Goal: Share content: Share content

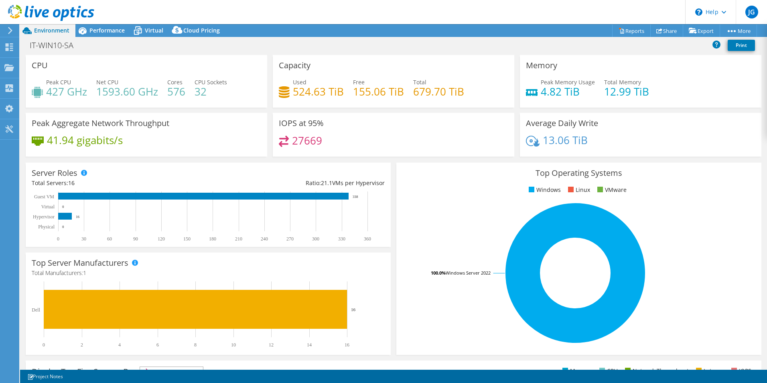
select select "EULondon"
select select "GBP"
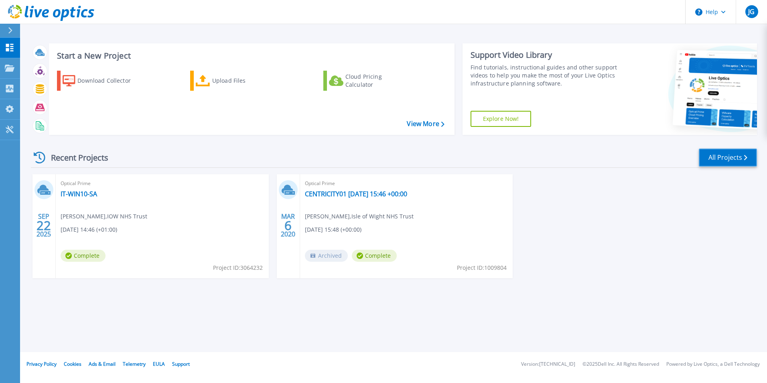
click at [733, 160] on link "All Projects" at bounding box center [728, 157] width 58 height 18
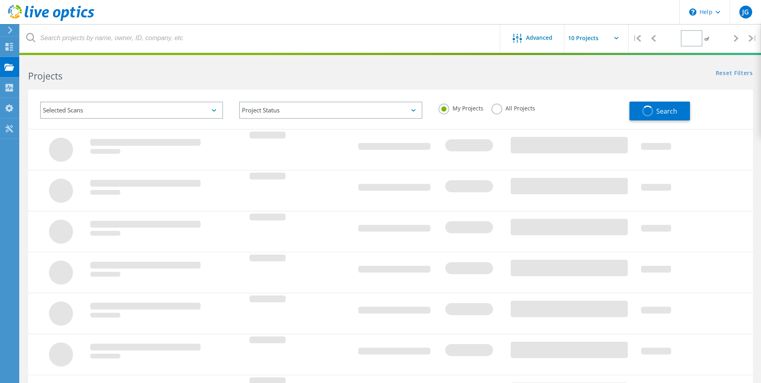
type input "1"
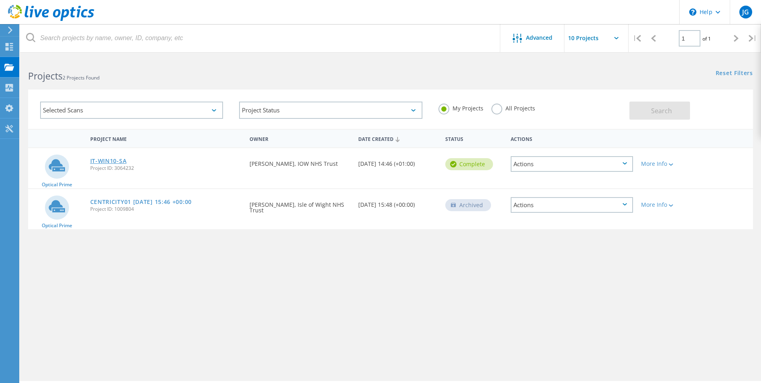
click at [107, 163] on link "IT-WIN10-SA" at bounding box center [108, 161] width 36 height 6
click at [615, 39] on input "text" at bounding box center [604, 38] width 80 height 28
drag, startPoint x: 526, startPoint y: 288, endPoint x: 368, endPoint y: 191, distance: 185.6
click at [526, 288] on div "Project Name Owner Date Created Status Actions Optical Prime IT-WIN10-SA Projec…" at bounding box center [390, 233] width 725 height 209
click at [104, 162] on link "IT-WIN10-SA" at bounding box center [108, 161] width 36 height 6
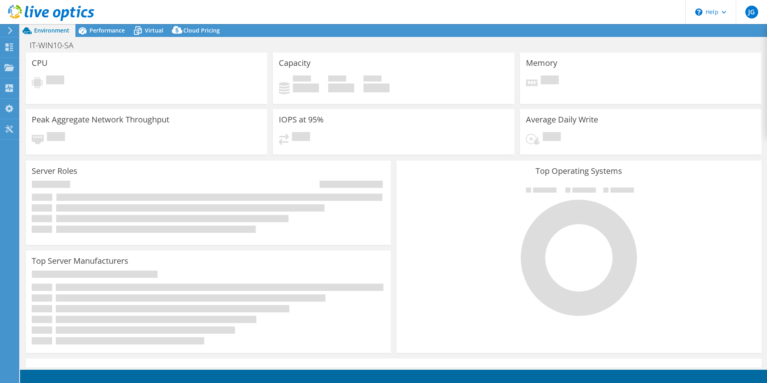
select select "USD"
select select "EULondon"
select select "GBP"
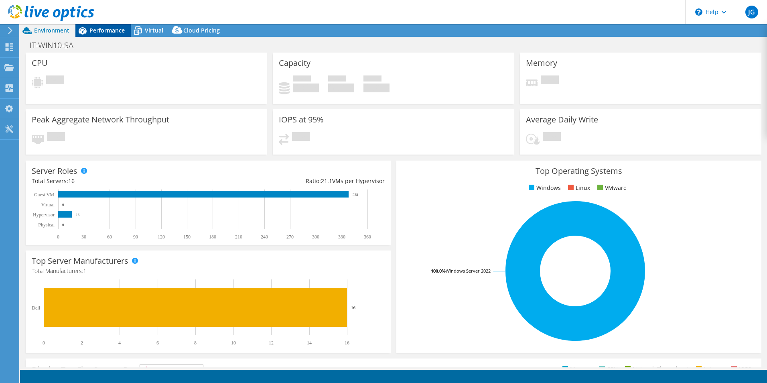
click at [103, 31] on span "Performance" at bounding box center [106, 30] width 35 height 8
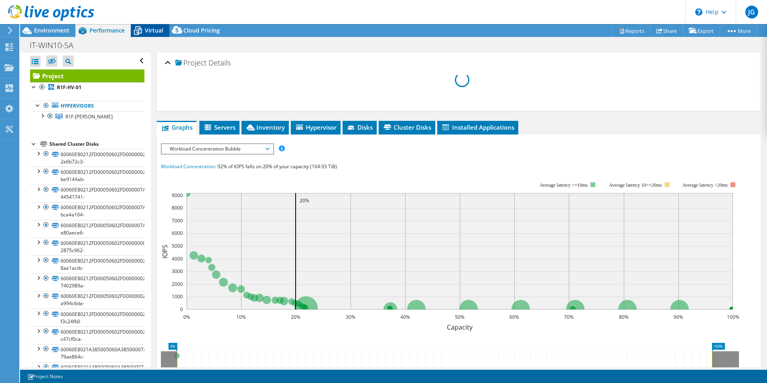
click at [147, 30] on span "Virtual" at bounding box center [154, 30] width 18 height 8
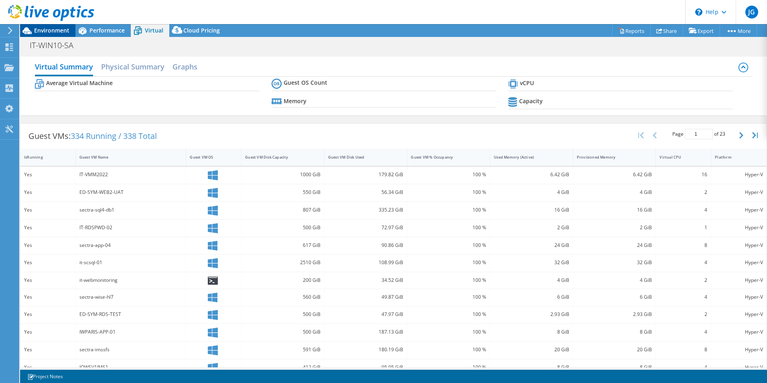
click at [53, 28] on span "Environment" at bounding box center [51, 30] width 35 height 8
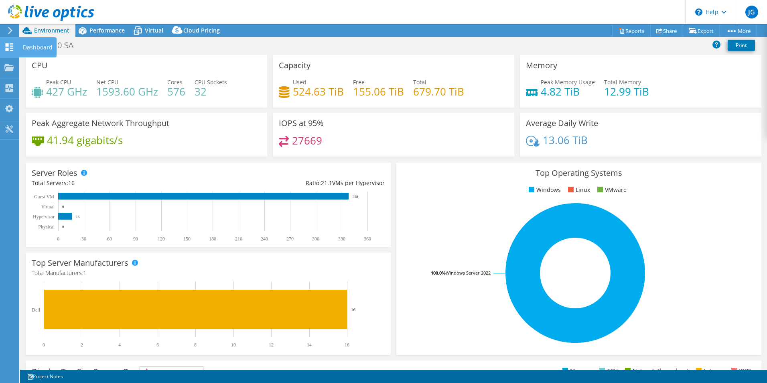
click at [9, 49] on icon at bounding box center [9, 47] width 10 height 8
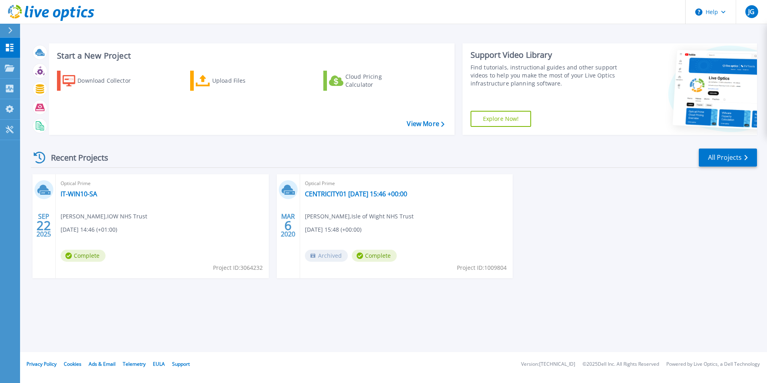
click at [671, 228] on div "SEP 22 2025 Optical Prime IT-WIN10-SA Scott Allen , IOW NHS Trust 09/22/2025, 1…" at bounding box center [390, 234] width 732 height 120
click at [83, 196] on link "IT-WIN10-SA" at bounding box center [79, 194] width 36 height 8
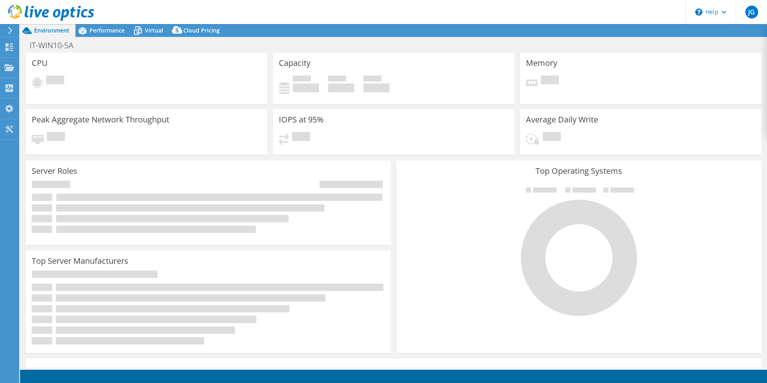
select select "USD"
select select "EULondon"
select select "GBP"
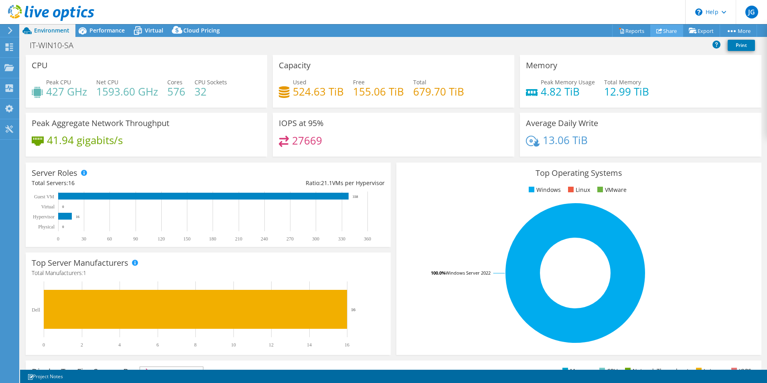
click at [668, 32] on link "Share" at bounding box center [666, 30] width 33 height 12
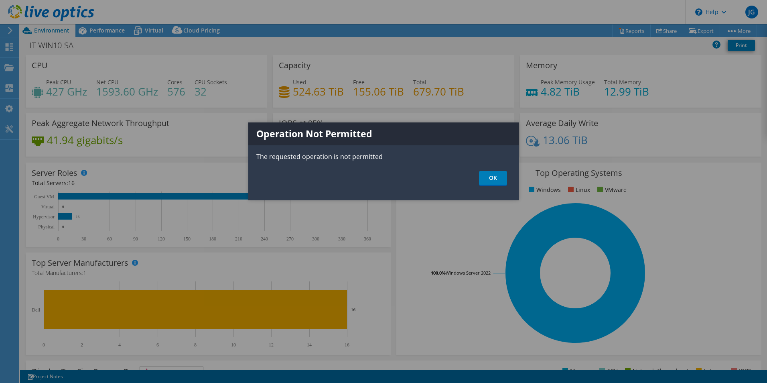
click at [508, 177] on ul "OK" at bounding box center [383, 178] width 271 height 15
click at [502, 174] on link "OK" at bounding box center [493, 178] width 28 height 15
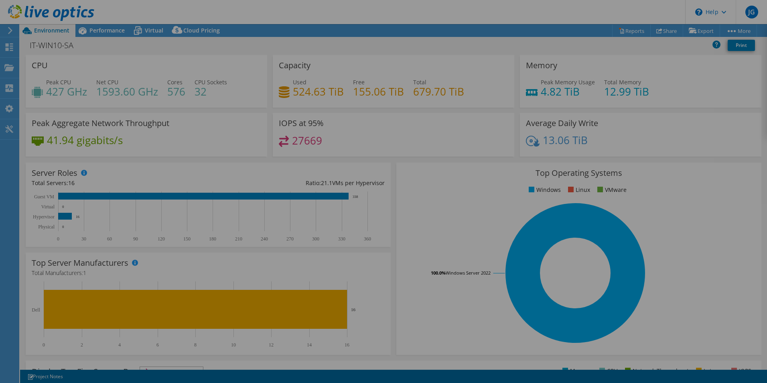
click at [179, 50] on div at bounding box center [383, 191] width 767 height 334
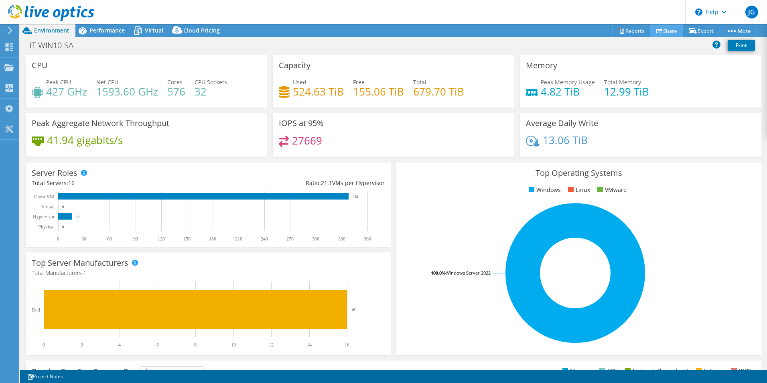
click at [662, 28] on link "Share" at bounding box center [666, 30] width 33 height 12
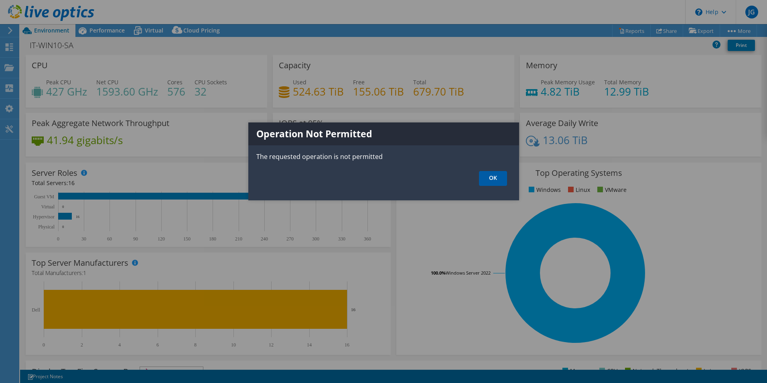
click at [484, 182] on link "OK" at bounding box center [493, 178] width 28 height 15
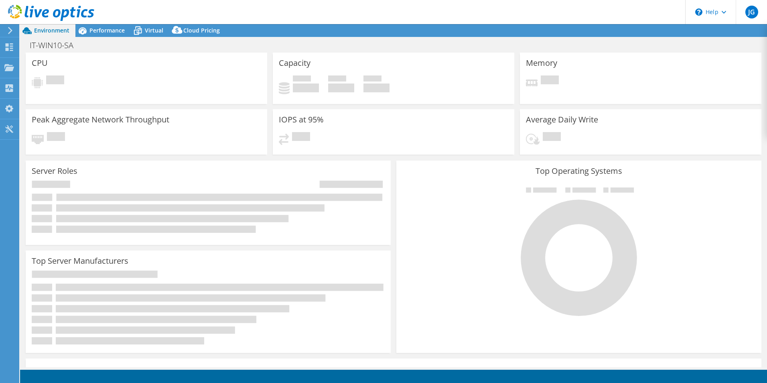
select select "EULondon"
click at [12, 52] on div at bounding box center [9, 48] width 10 height 9
click at [5, 45] on icon at bounding box center [9, 47] width 10 height 8
